Goal: Task Accomplishment & Management: Manage account settings

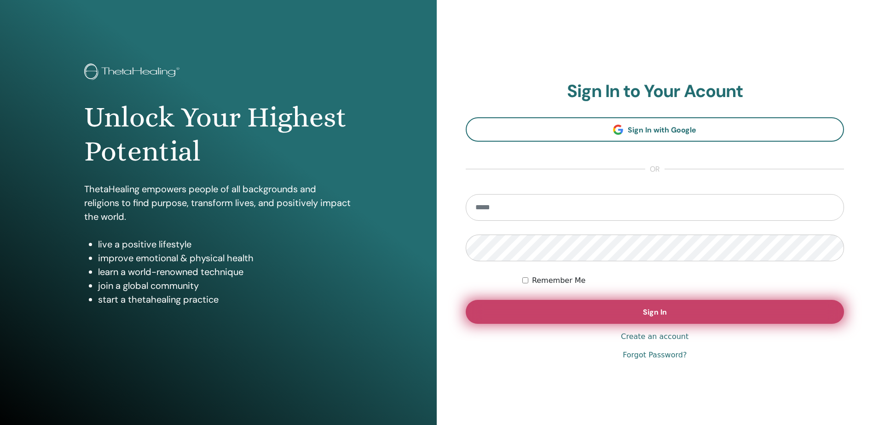
type input "**********"
click at [641, 309] on button "Sign In" at bounding box center [655, 312] width 379 height 24
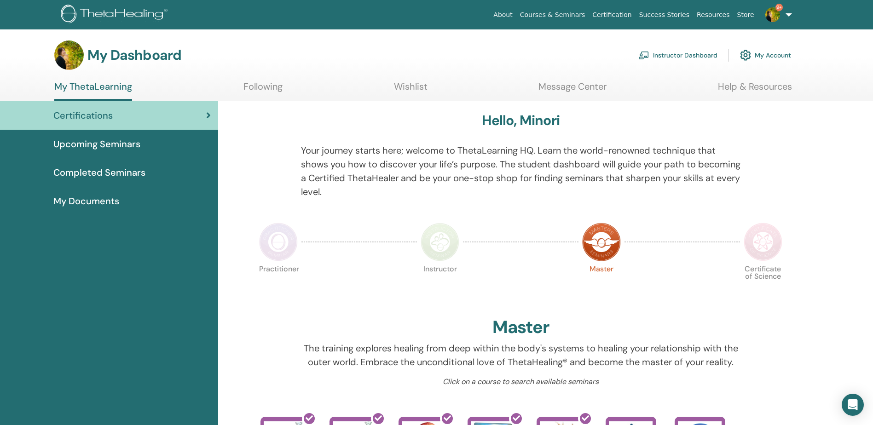
click at [159, 128] on link "Certifications" at bounding box center [109, 115] width 218 height 29
click at [638, 55] on img at bounding box center [643, 55] width 11 height 8
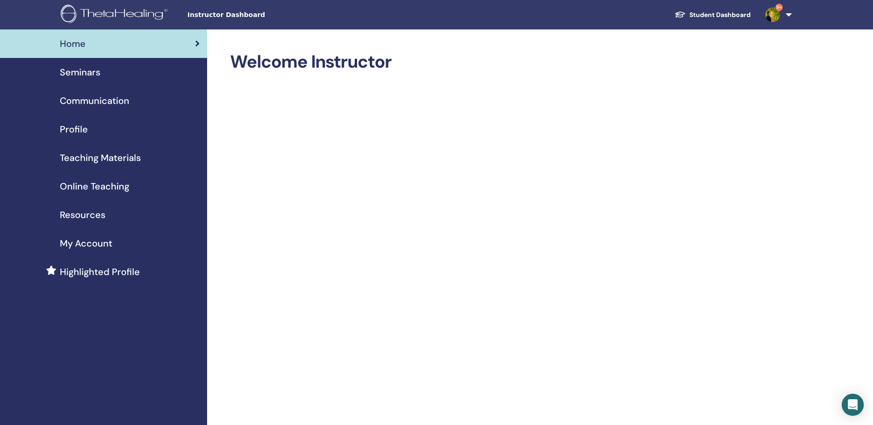
click at [99, 68] on span "Seminars" at bounding box center [80, 72] width 40 height 14
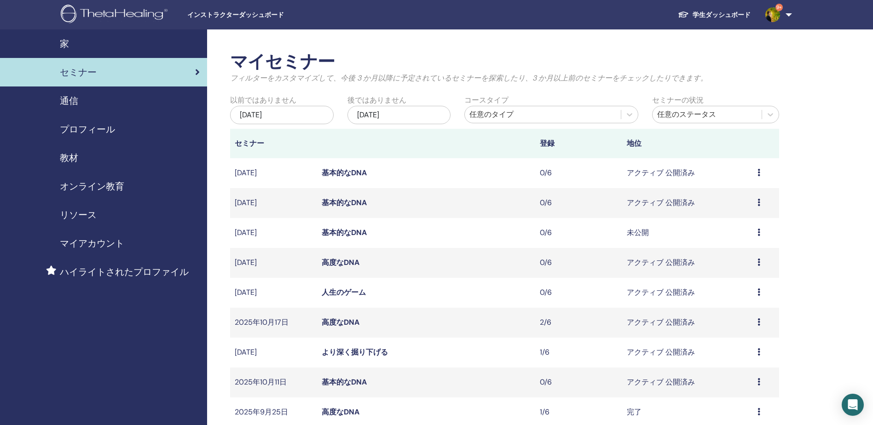
click at [751, 231] on td "未公開" at bounding box center [687, 233] width 131 height 30
click at [625, 232] on td "未公開" at bounding box center [687, 233] width 131 height 30
click at [333, 229] on link "基本的なDNA" at bounding box center [344, 233] width 45 height 10
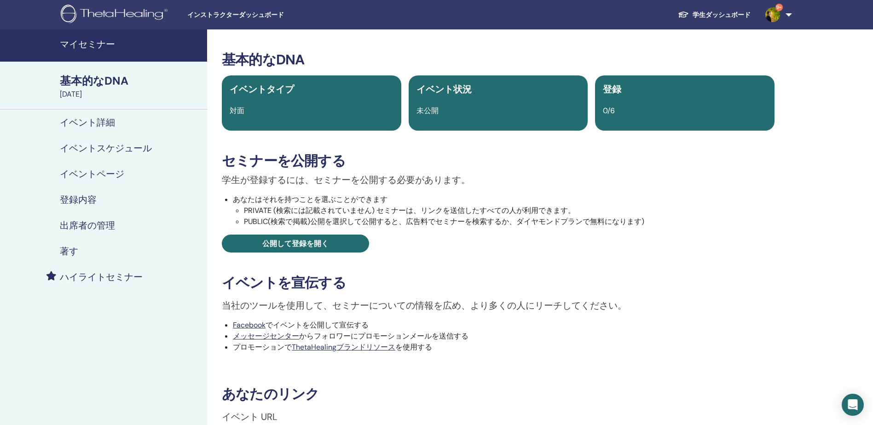
click at [75, 252] on h4 "著す" at bounding box center [69, 251] width 18 height 11
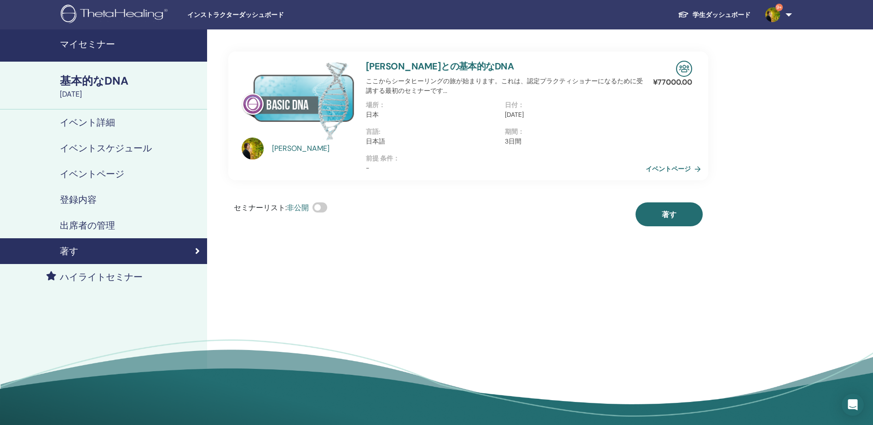
click at [677, 176] on link "イベントページ" at bounding box center [675, 169] width 59 height 14
click at [471, 226] on div "セミナーリスト: 非公開 著す" at bounding box center [468, 214] width 480 height 24
click at [112, 124] on h4 "イベント詳細" at bounding box center [87, 122] width 55 height 11
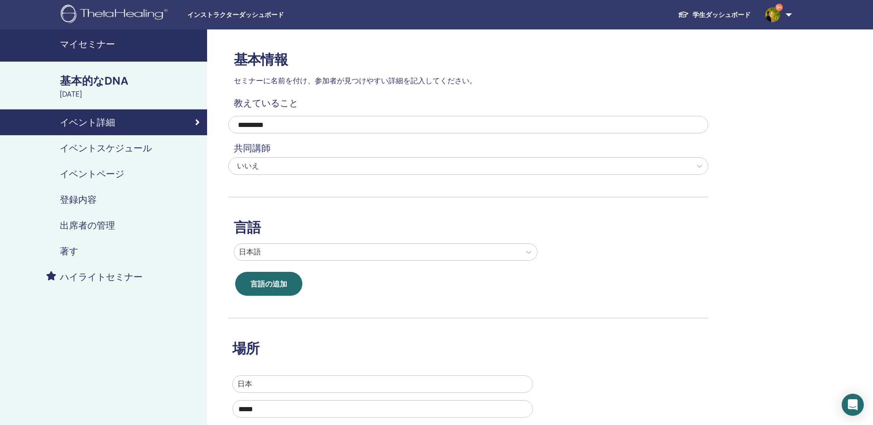
click at [114, 199] on div "登録内容" at bounding box center [103, 199] width 192 height 11
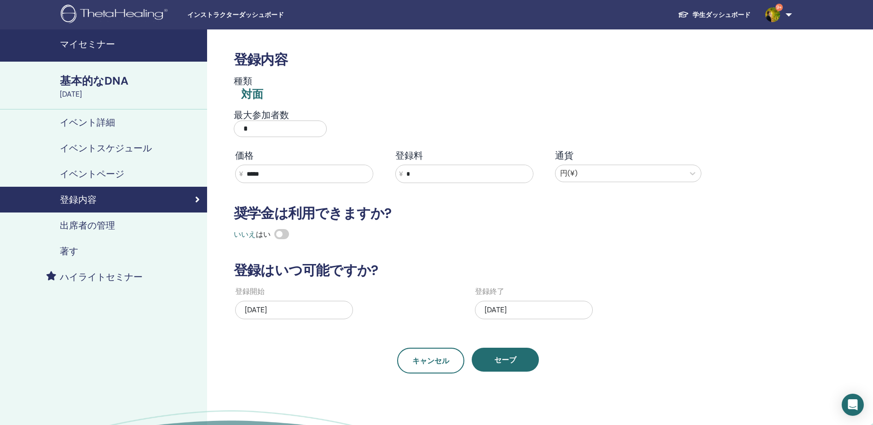
click at [115, 225] on h4 "出席者の管理" at bounding box center [87, 225] width 55 height 11
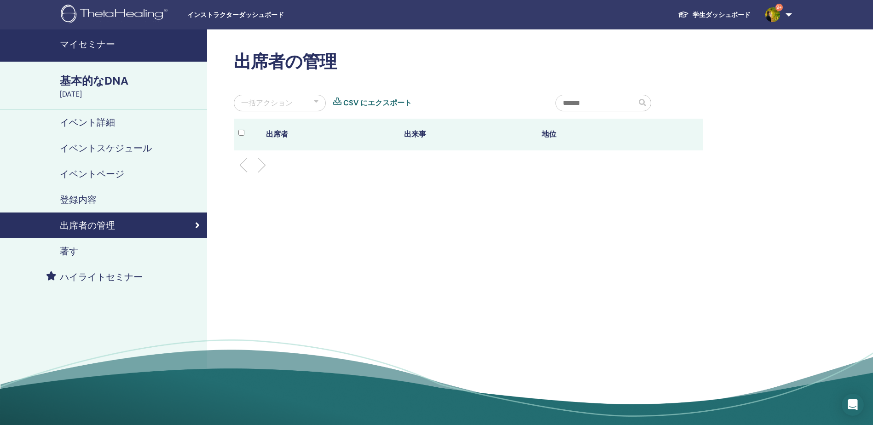
click at [85, 252] on div "著す" at bounding box center [103, 251] width 192 height 11
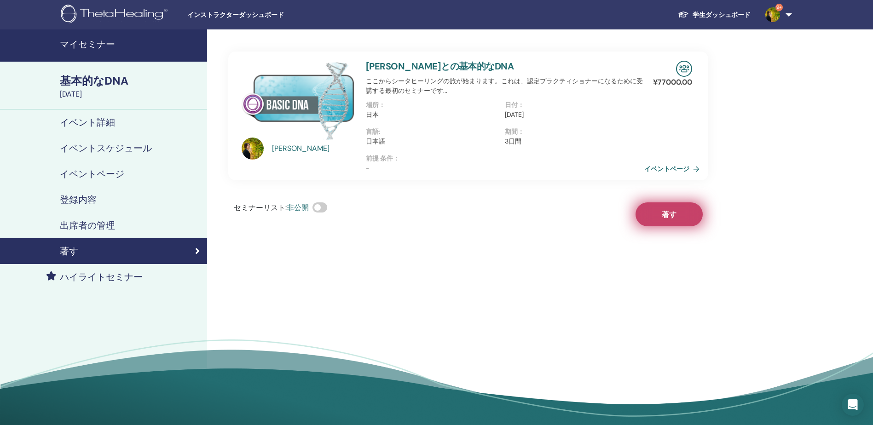
click at [663, 219] on span "著す" at bounding box center [669, 215] width 15 height 10
click at [657, 175] on link "イベントページ" at bounding box center [675, 169] width 59 height 14
